Goal: Navigation & Orientation: Find specific page/section

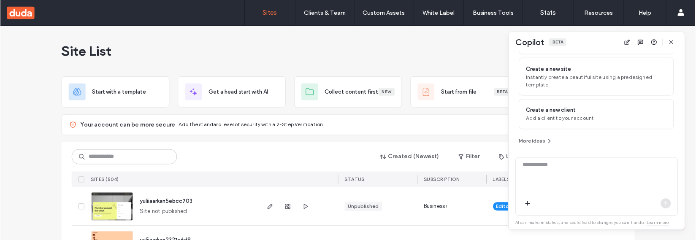
scroll to position [75, 0]
click at [294, 173] on div at bounding box center [298, 180] width 80 height 16
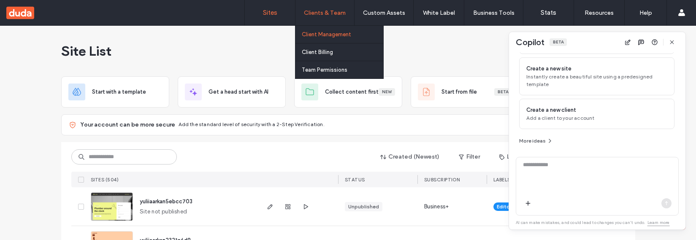
click at [319, 32] on label "Client Management" at bounding box center [326, 34] width 49 height 6
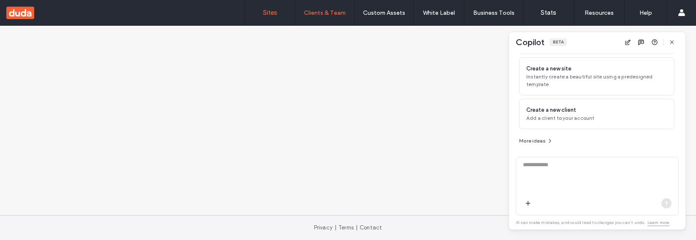
click at [265, 16] on label "Sites" at bounding box center [270, 13] width 14 height 8
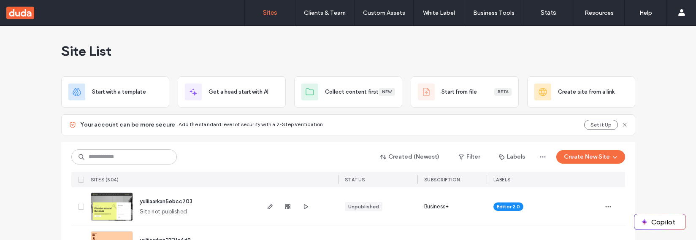
click at [696, 190] on html ".wqwq-1{fill:#231f20;} .cls-1q, .cls-2q { fill-rule: evenodd; } .cls-2q { fill:…" at bounding box center [348, 120] width 696 height 240
click at [427, 48] on div "Site List" at bounding box center [348, 51] width 574 height 51
click at [653, 221] on button "Copilot" at bounding box center [660, 222] width 51 height 15
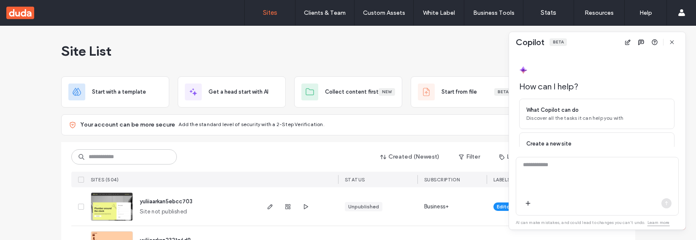
scroll to position [75, 0]
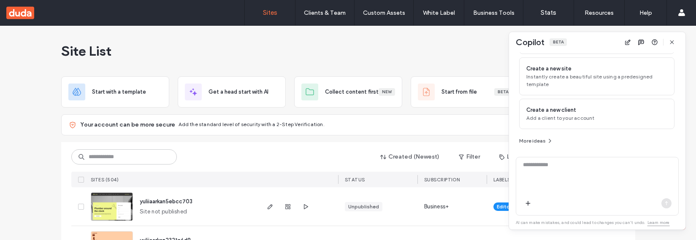
click at [359, 49] on div "Site List" at bounding box center [348, 51] width 574 height 51
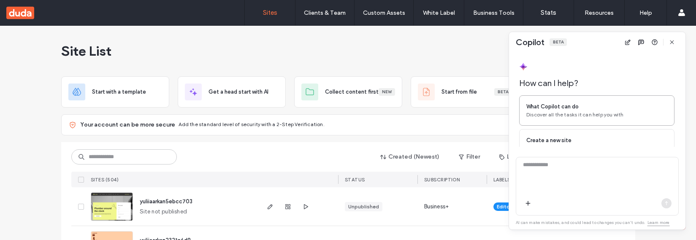
scroll to position [0, 0]
click at [673, 42] on icon "button" at bounding box center [672, 42] width 7 height 7
